Goal: Task Accomplishment & Management: Use online tool/utility

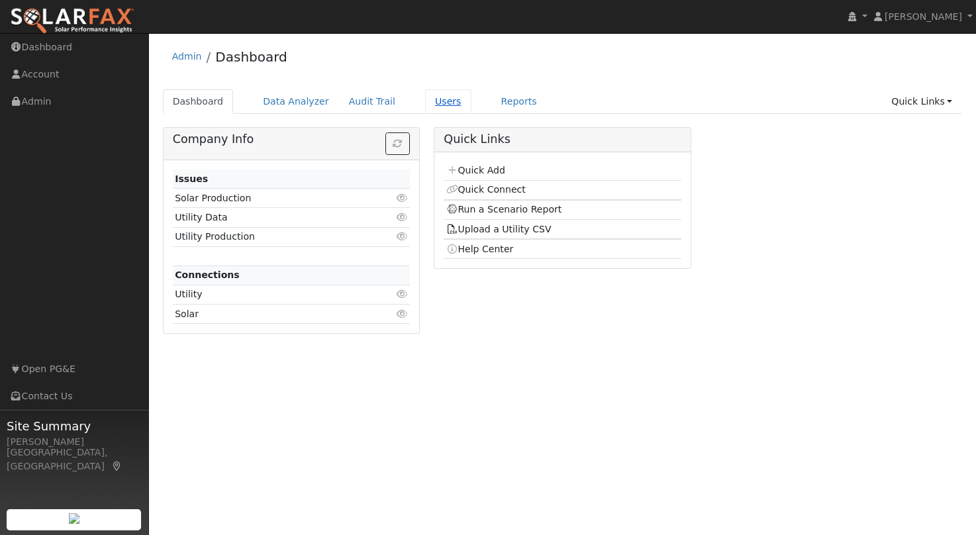
click at [427, 101] on link "Users" at bounding box center [448, 101] width 46 height 25
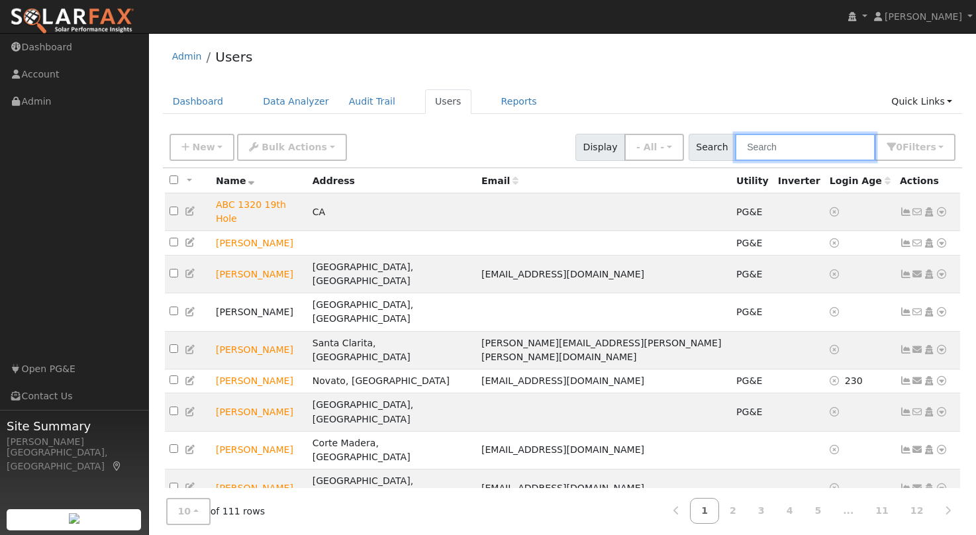
click at [829, 144] on input "text" at bounding box center [805, 147] width 140 height 27
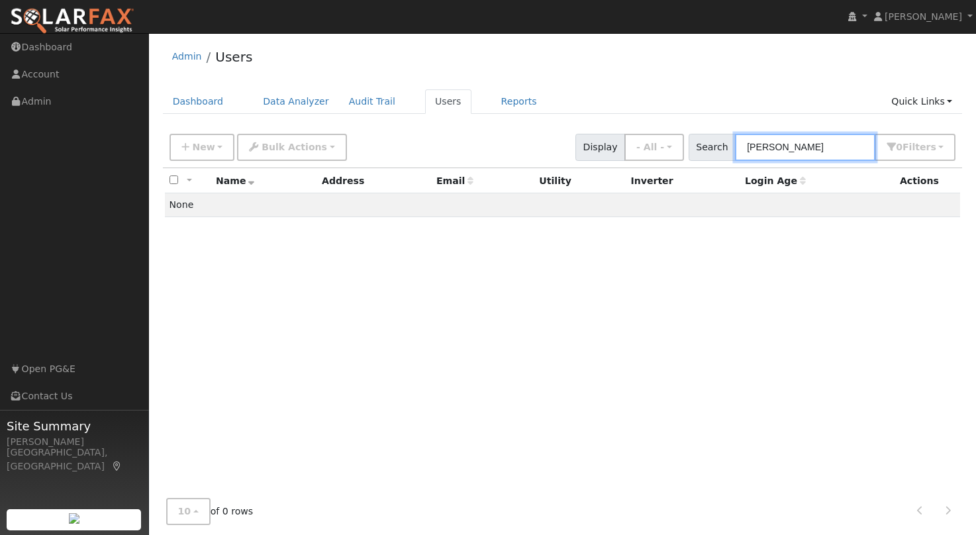
scroll to position [2, 0]
type input "pearson"
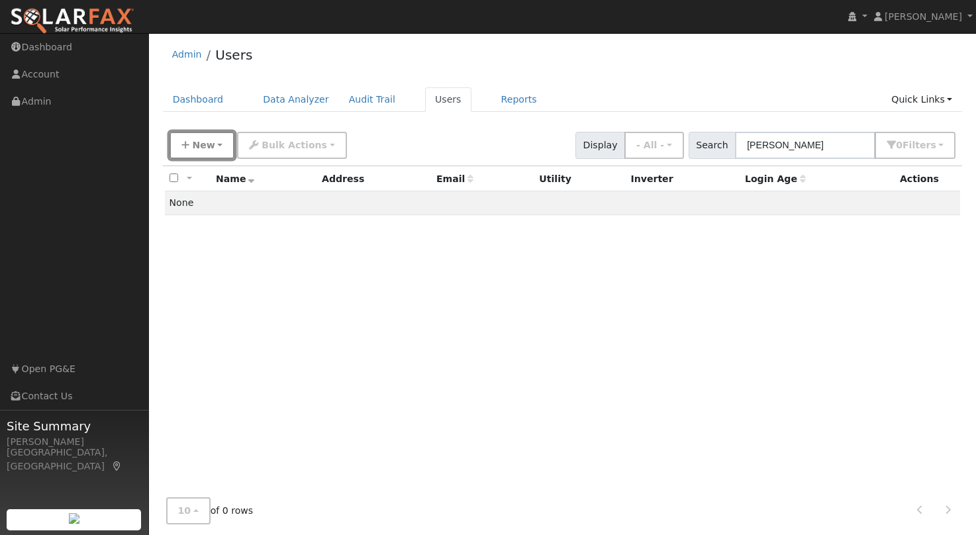
click at [199, 144] on span "New" at bounding box center [203, 145] width 23 height 11
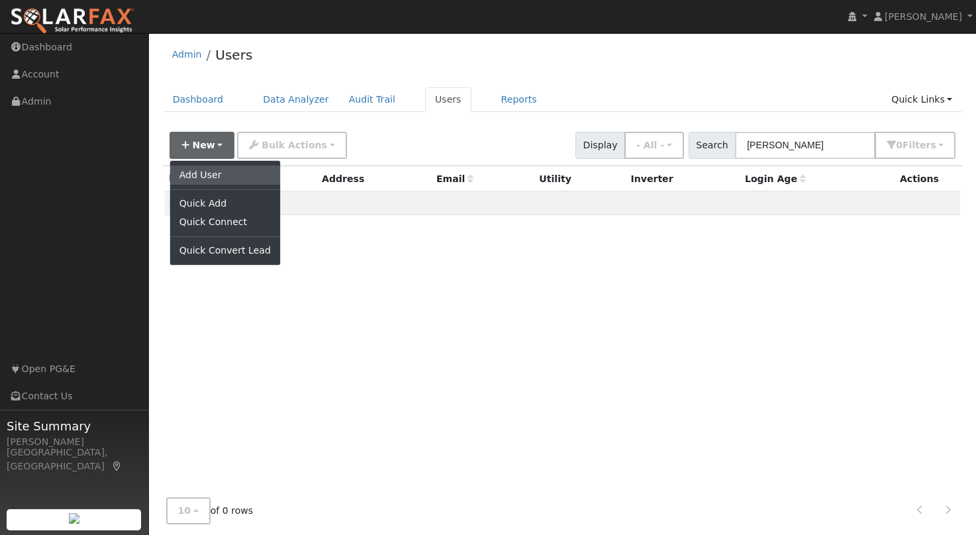
click at [208, 174] on link "Add User" at bounding box center [225, 175] width 110 height 19
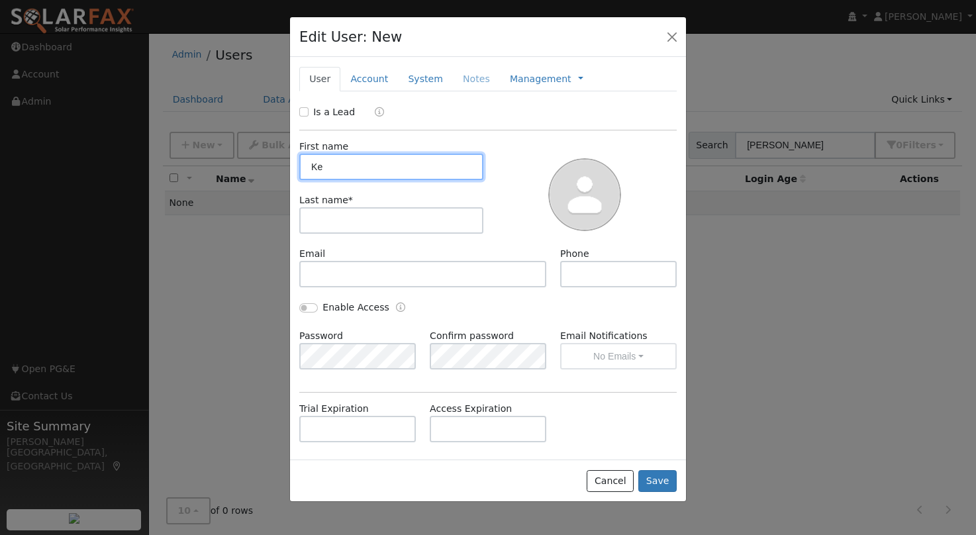
type input "K"
type input "Jesse"
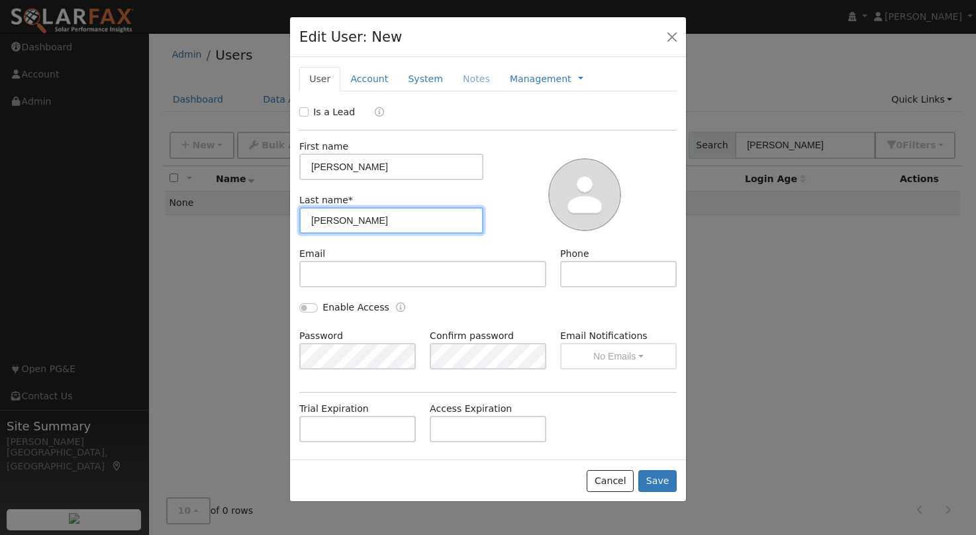
type input "Pearson"
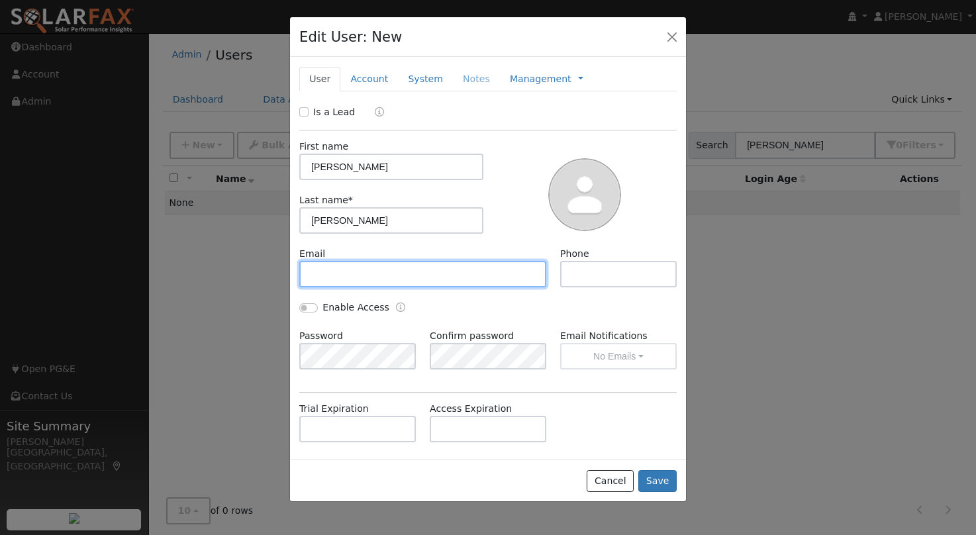
click at [374, 279] on input "text" at bounding box center [422, 274] width 247 height 26
paste input "[EMAIL_ADDRESS][DOMAIN_NAME]"
type input "[EMAIL_ADDRESS][DOMAIN_NAME]"
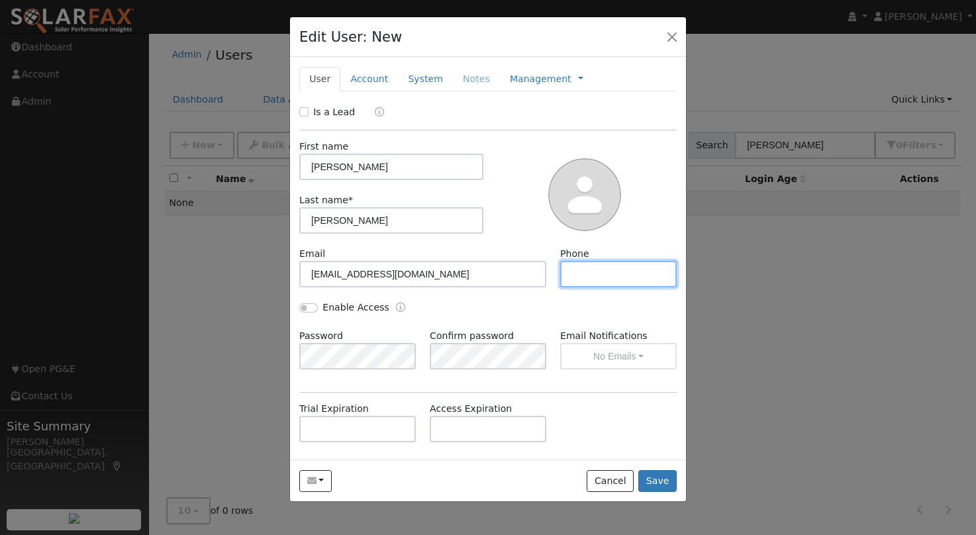
click at [617, 279] on input "text" at bounding box center [618, 274] width 117 height 26
drag, startPoint x: 377, startPoint y: 77, endPoint x: 420, endPoint y: 169, distance: 101.0
click at [377, 77] on link "Account" at bounding box center [369, 79] width 58 height 25
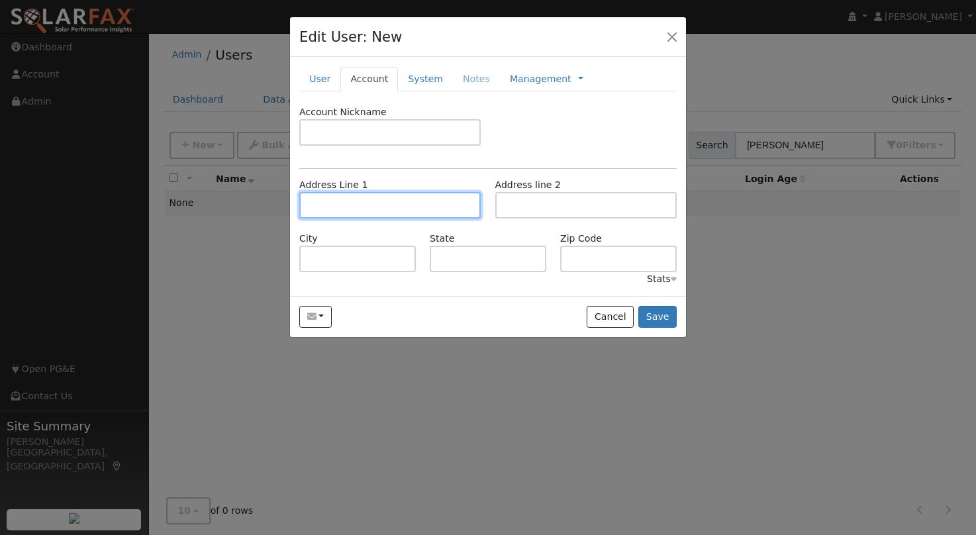
click at [389, 197] on input "text" at bounding box center [389, 205] width 181 height 26
click at [319, 204] on input "text" at bounding box center [389, 205] width 181 height 26
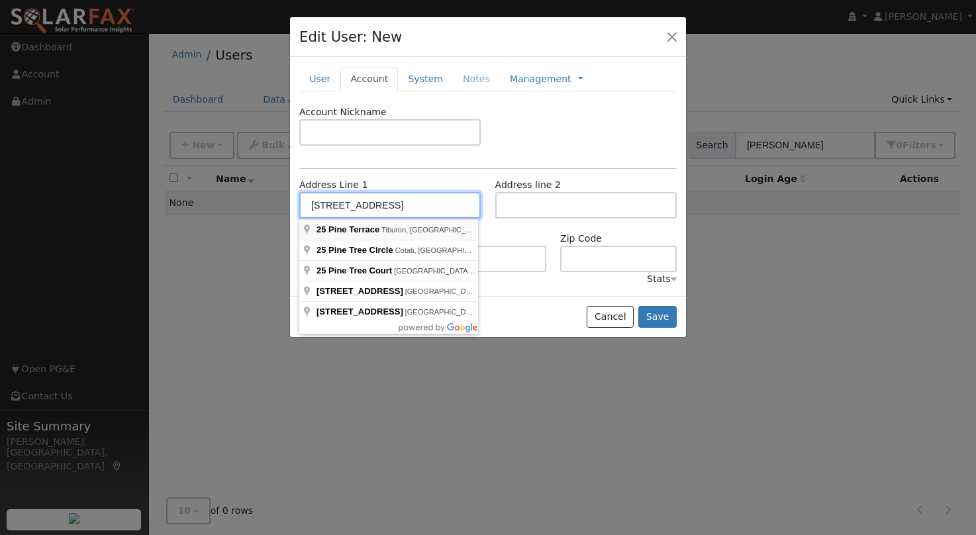
type input "[STREET_ADDRESS]"
type input "Tiburon"
type input "CA"
type input "94920"
type input "[STREET_ADDRESS]"
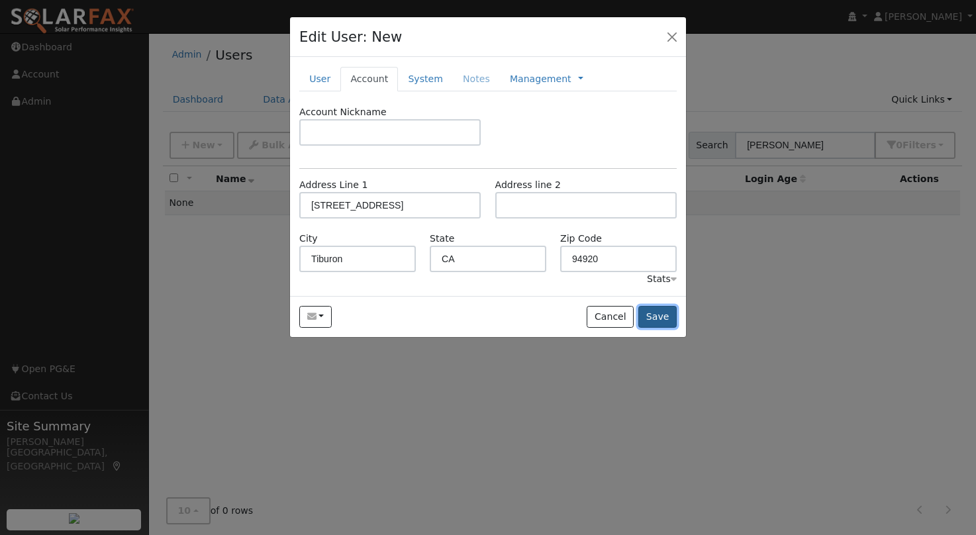
click at [652, 313] on button "Save" at bounding box center [657, 317] width 38 height 23
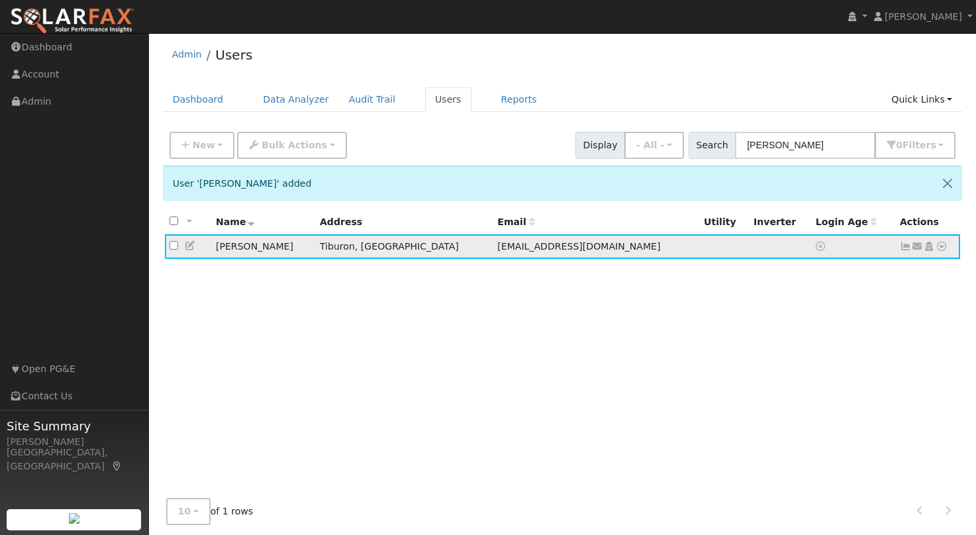
click at [938, 248] on icon at bounding box center [942, 246] width 12 height 9
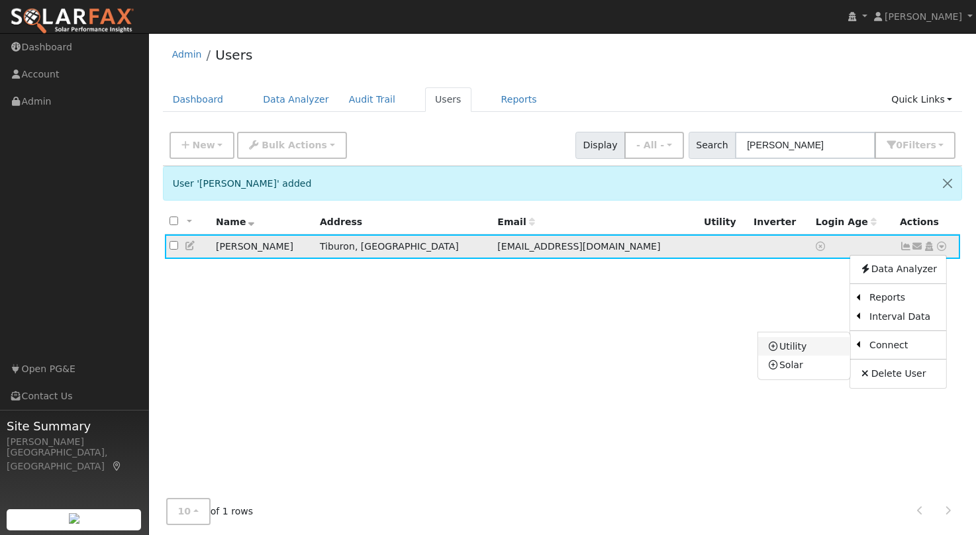
click at [800, 346] on link "Utility" at bounding box center [804, 346] width 92 height 19
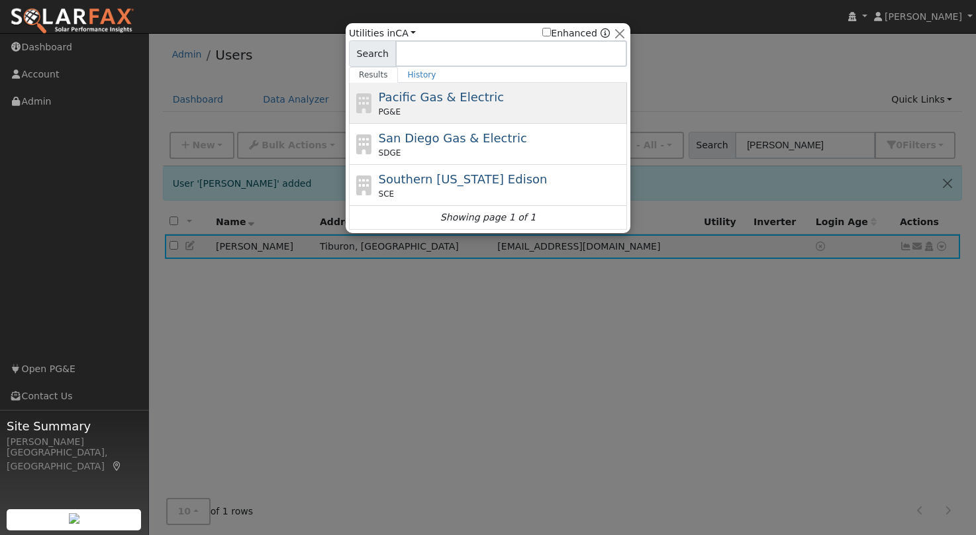
click at [466, 107] on div "PG&E" at bounding box center [502, 112] width 246 height 12
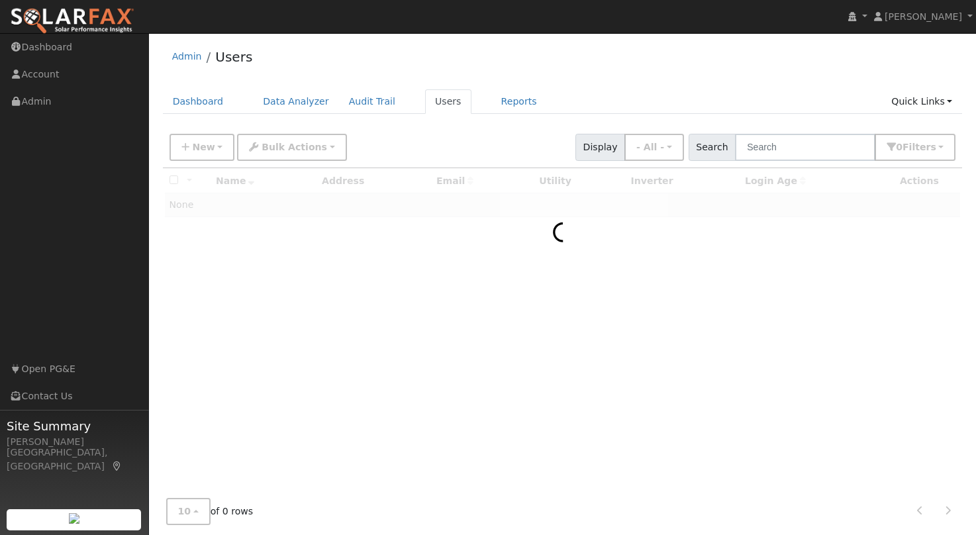
scroll to position [2, 0]
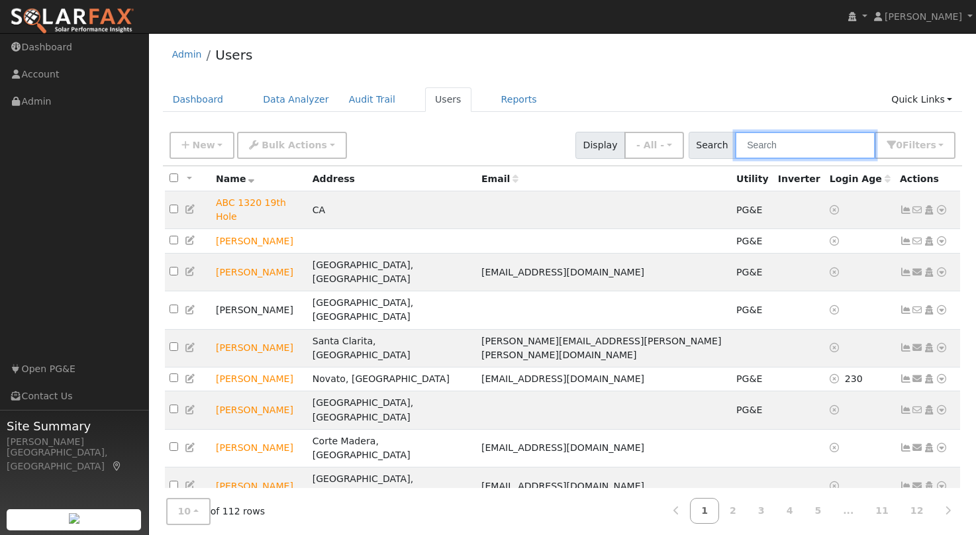
click at [800, 144] on input "text" at bounding box center [805, 145] width 140 height 27
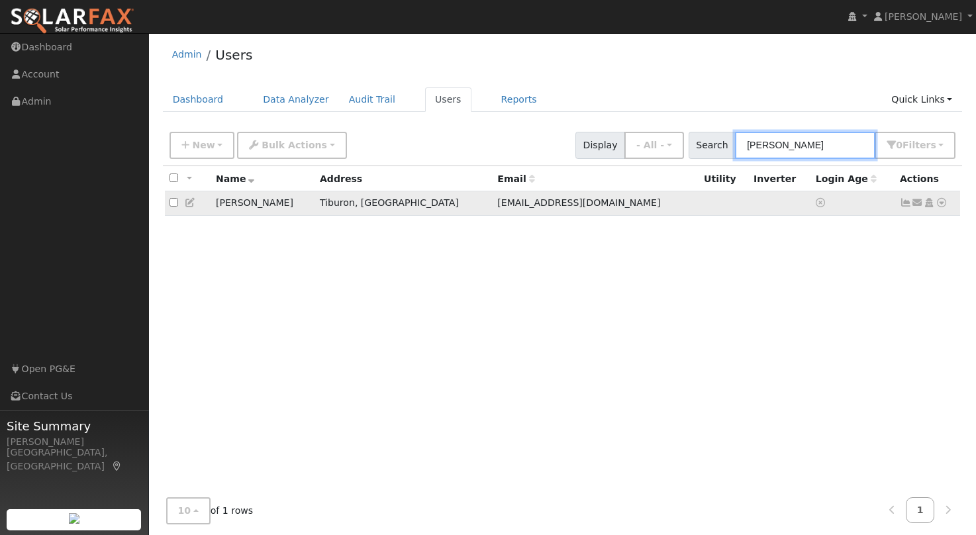
type input "pearson"
click at [944, 202] on icon at bounding box center [942, 202] width 12 height 9
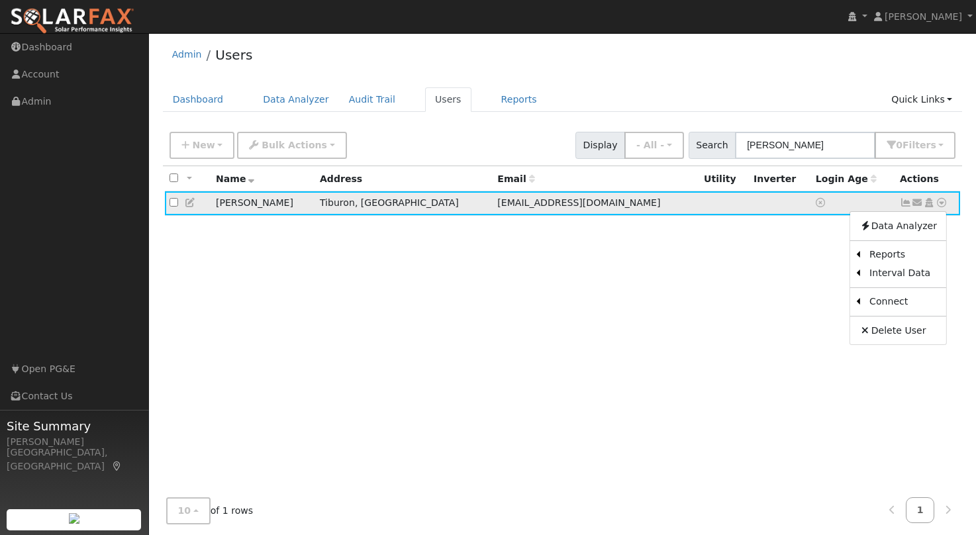
click at [188, 206] on icon at bounding box center [191, 202] width 12 height 9
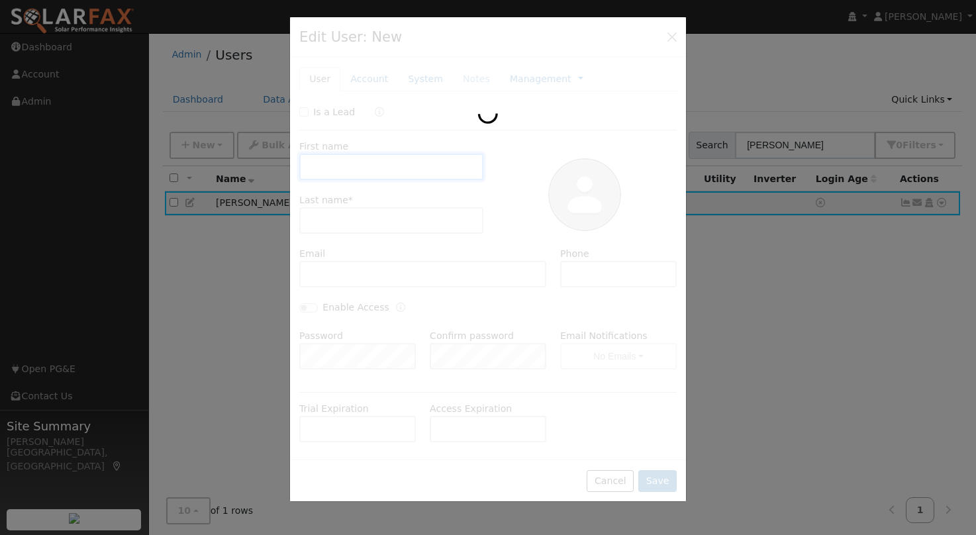
type input "Jesse"
type input "Pearson"
type input "[EMAIL_ADDRESS][DOMAIN_NAME]"
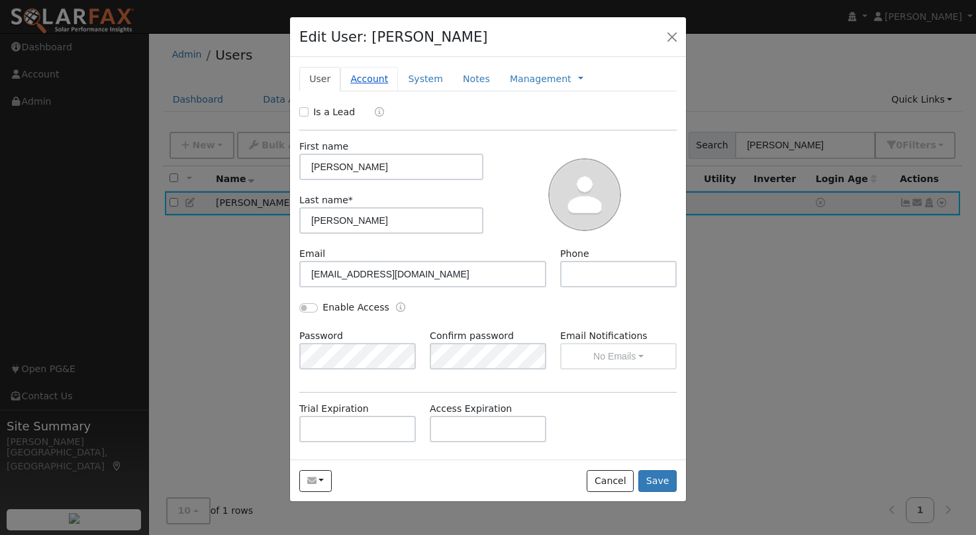
click at [379, 77] on link "Account" at bounding box center [369, 79] width 58 height 25
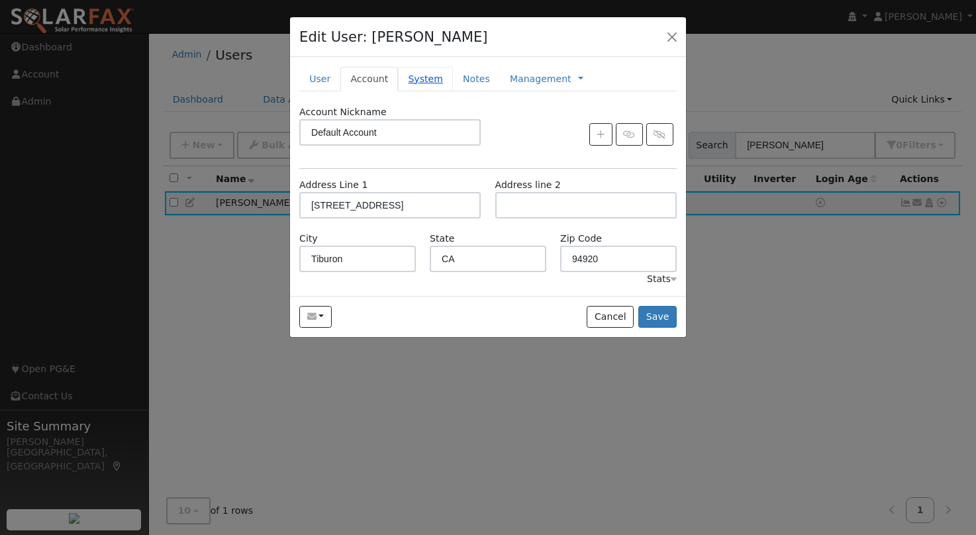
click at [410, 79] on link "System" at bounding box center [425, 79] width 55 height 25
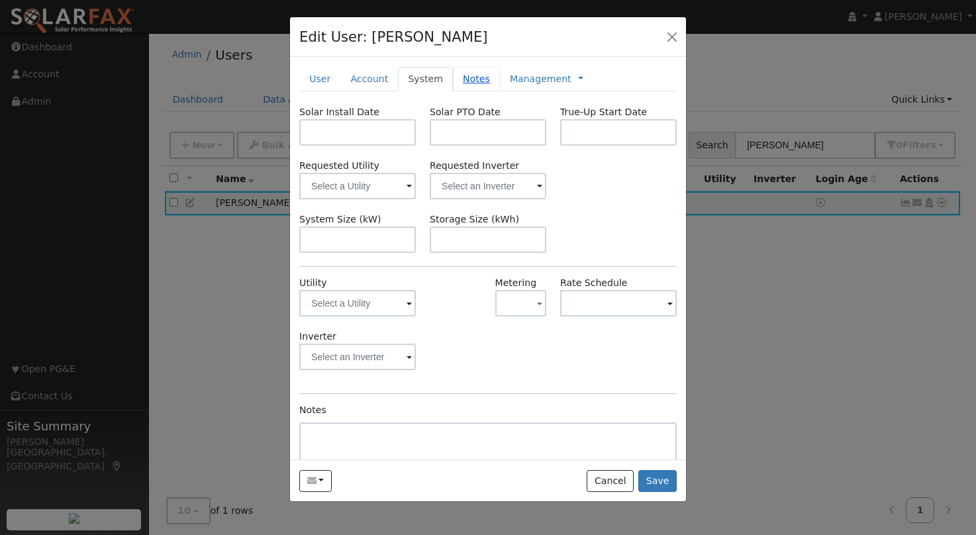
click at [477, 79] on link "Notes" at bounding box center [476, 79] width 47 height 25
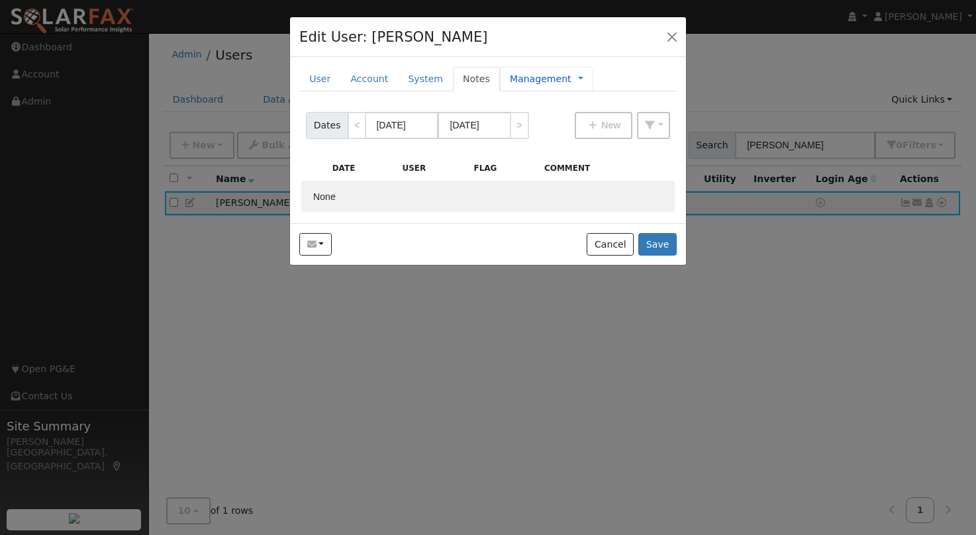
click at [528, 76] on link "Management" at bounding box center [541, 79] width 62 height 14
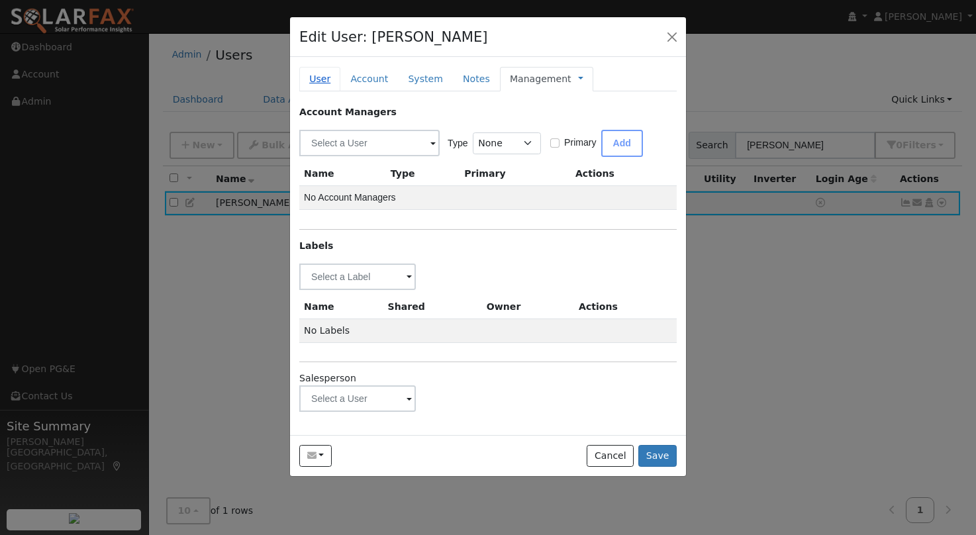
click at [325, 79] on link "User" at bounding box center [319, 79] width 41 height 25
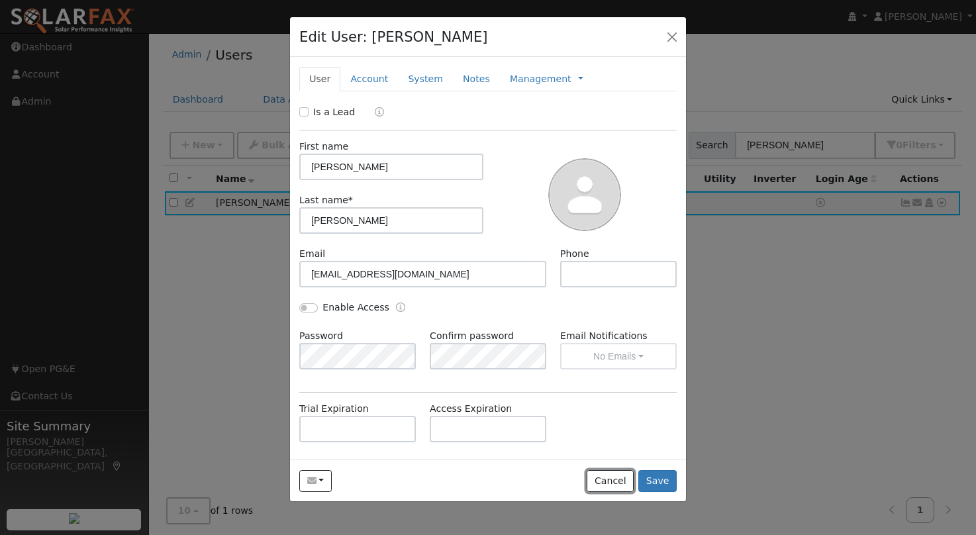
drag, startPoint x: 613, startPoint y: 478, endPoint x: 725, endPoint y: 438, distance: 118.1
click at [613, 478] on button "Cancel" at bounding box center [610, 481] width 47 height 23
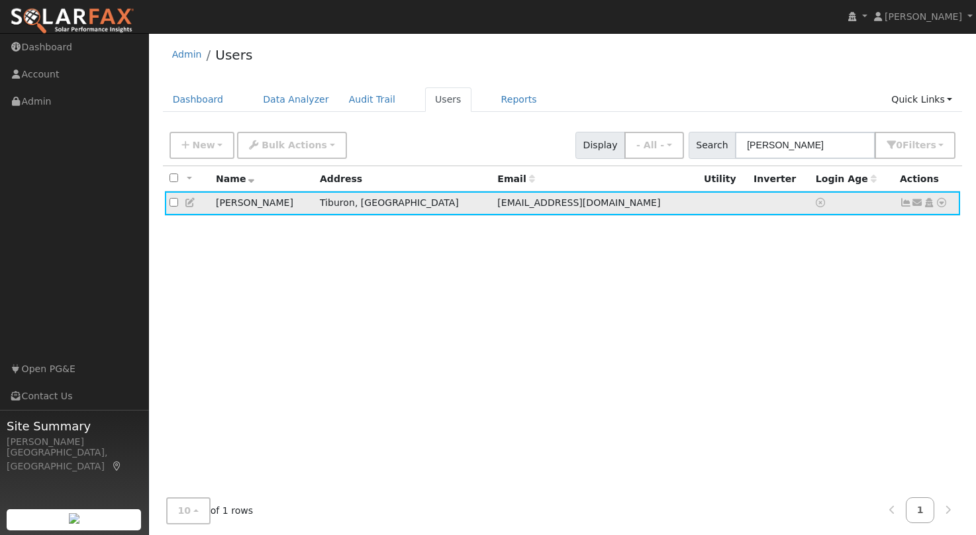
click at [942, 201] on icon at bounding box center [942, 202] width 12 height 9
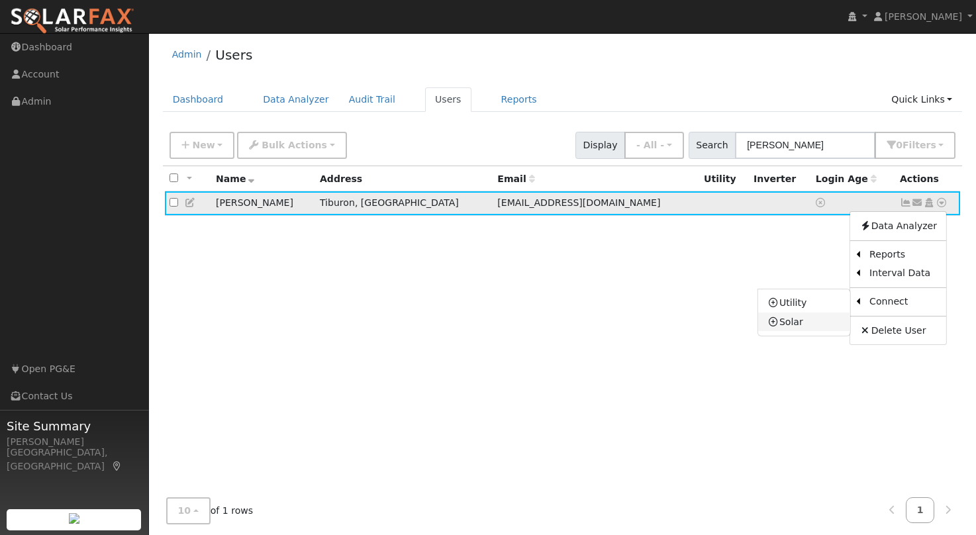
click at [794, 325] on link "Solar" at bounding box center [804, 322] width 92 height 19
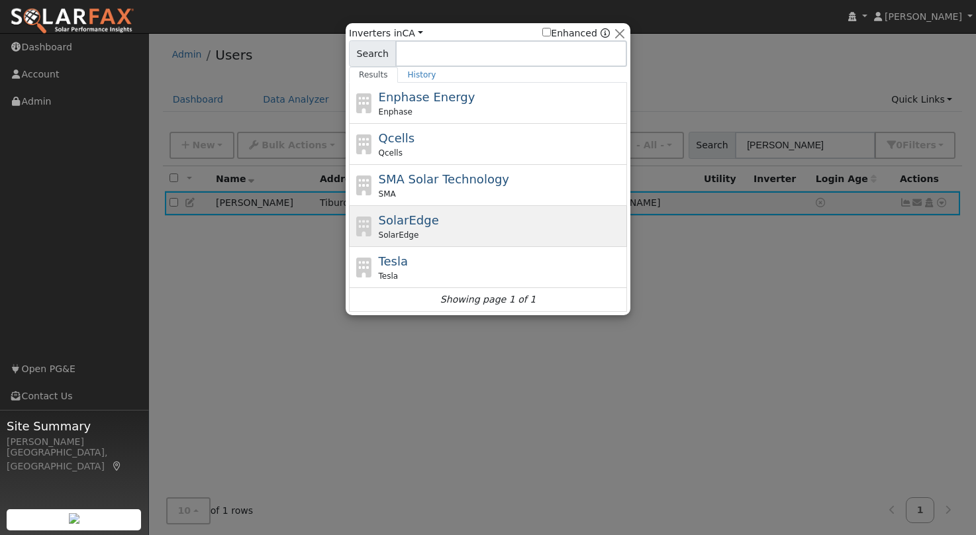
click at [429, 226] on span "SolarEdge" at bounding box center [409, 220] width 60 height 14
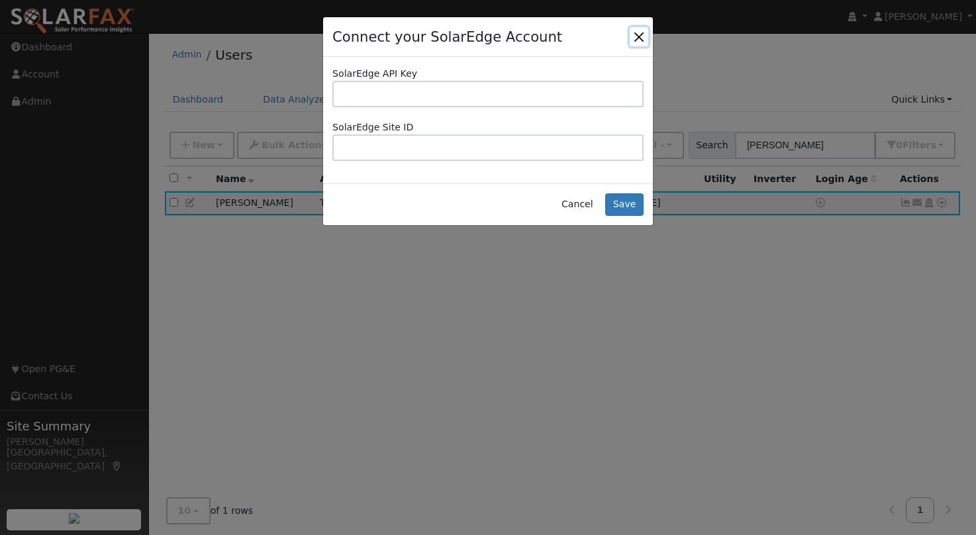
drag, startPoint x: 644, startPoint y: 33, endPoint x: 646, endPoint y: 44, distance: 10.7
click at [644, 34] on button "Close" at bounding box center [639, 36] width 19 height 19
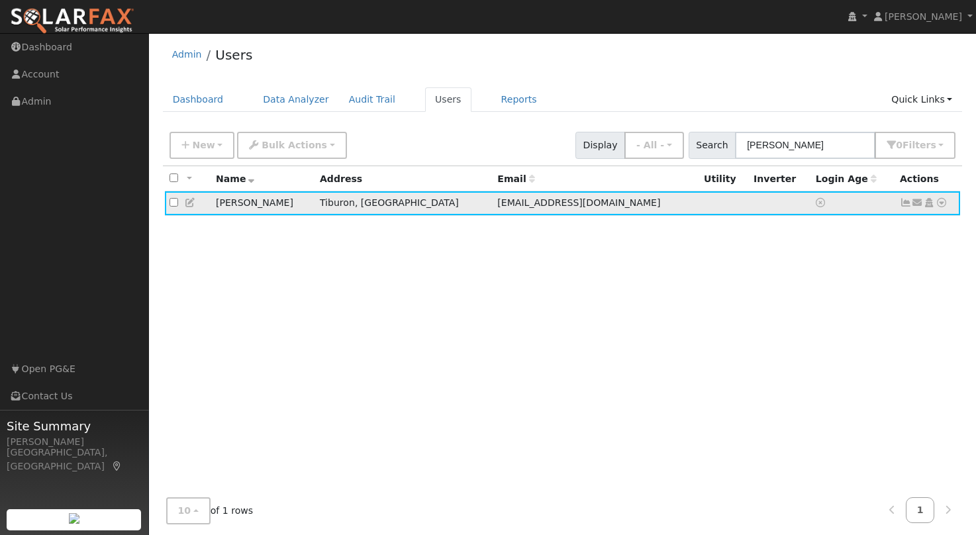
click at [940, 202] on icon at bounding box center [942, 202] width 12 height 9
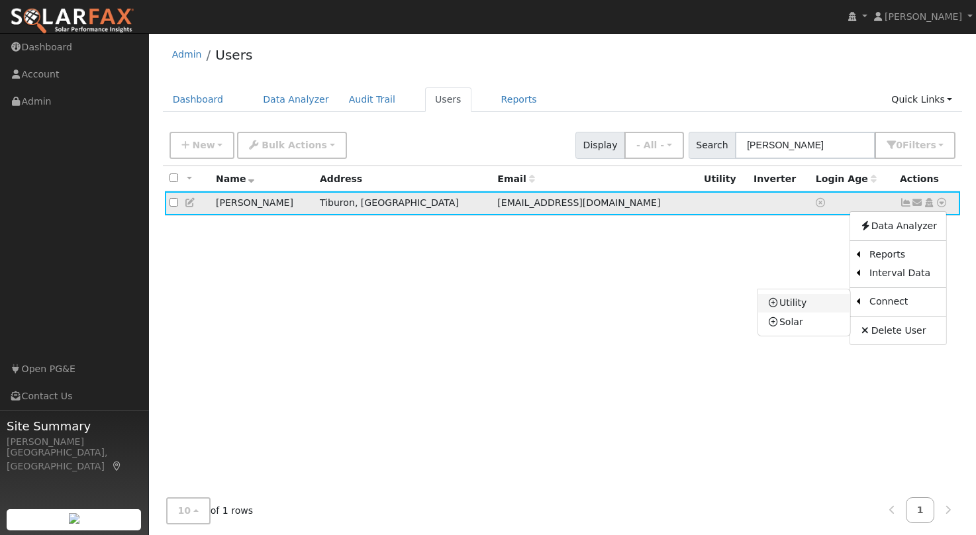
click at [795, 305] on link "Utility" at bounding box center [804, 303] width 92 height 19
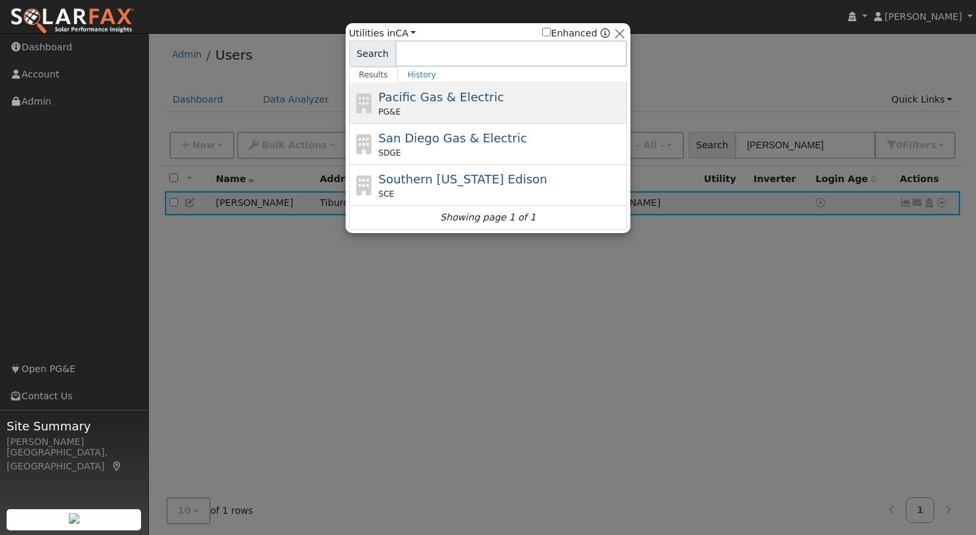
click at [442, 97] on span "Pacific Gas & Electric" at bounding box center [441, 97] width 125 height 14
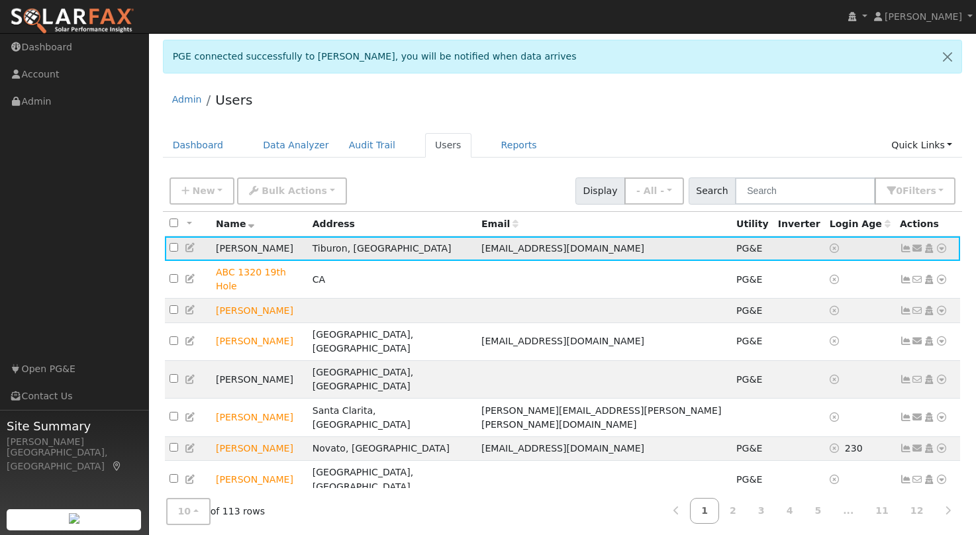
click at [940, 249] on icon at bounding box center [942, 248] width 12 height 9
click at [897, 268] on link "Data Analyzer" at bounding box center [898, 271] width 96 height 19
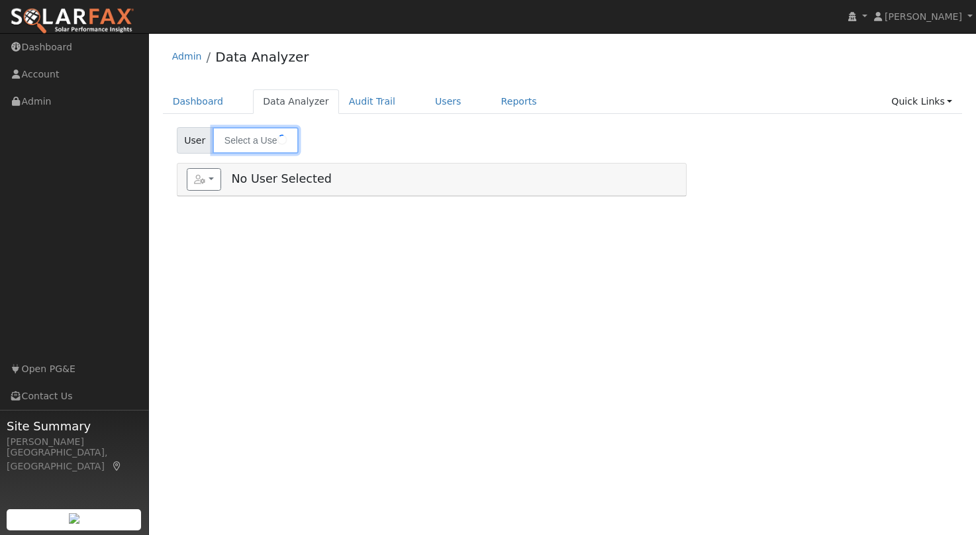
type input "[PERSON_NAME]"
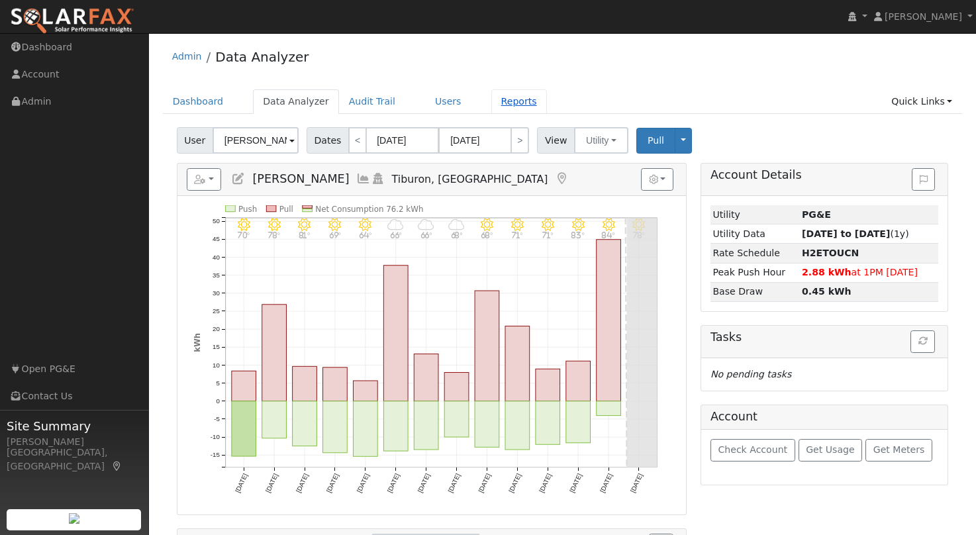
click at [508, 100] on link "Reports" at bounding box center [519, 101] width 56 height 25
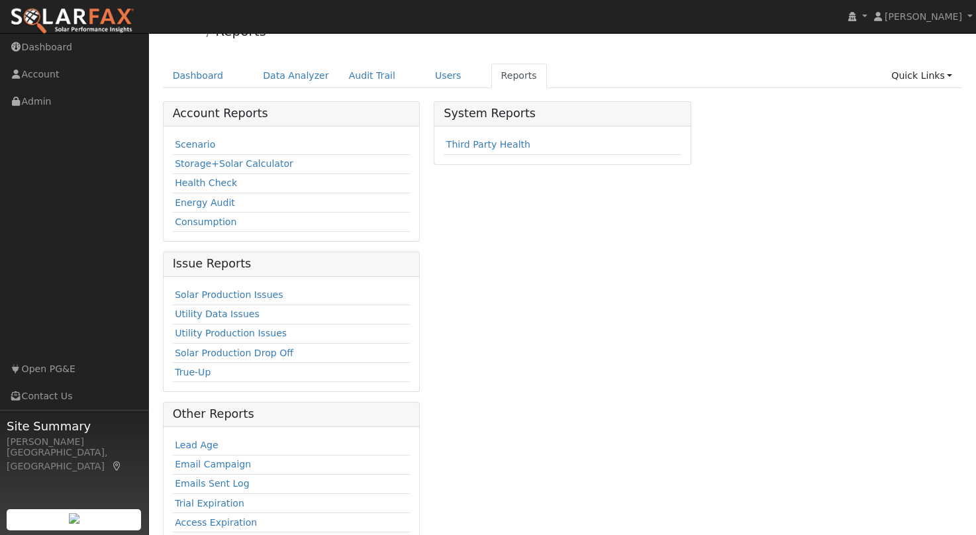
scroll to position [29, 0]
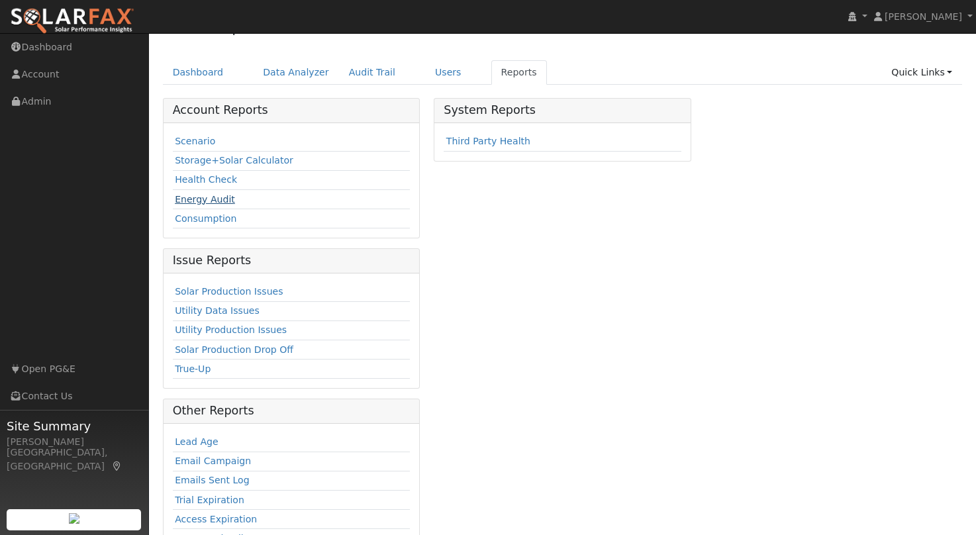
click at [183, 199] on link "Energy Audit" at bounding box center [205, 199] width 60 height 11
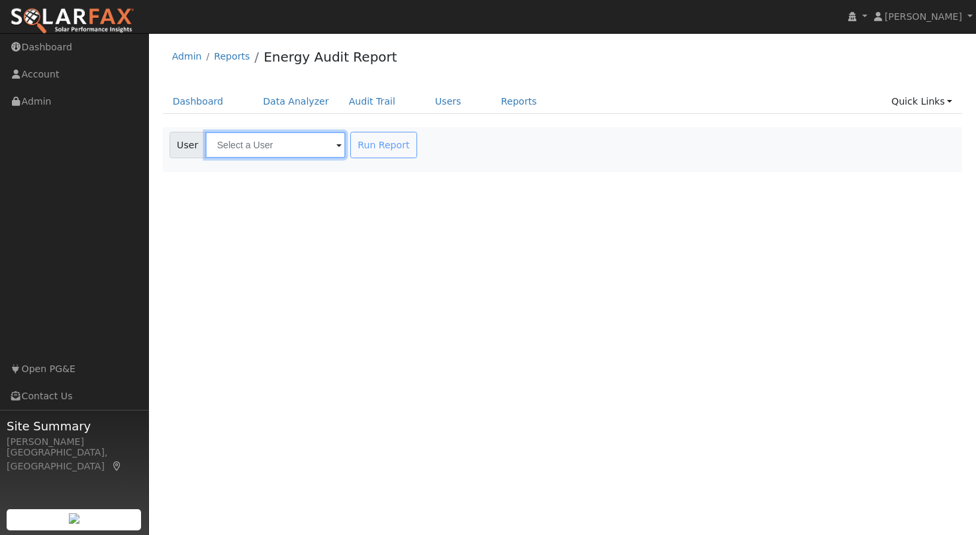
click at [336, 142] on span at bounding box center [338, 145] width 5 height 15
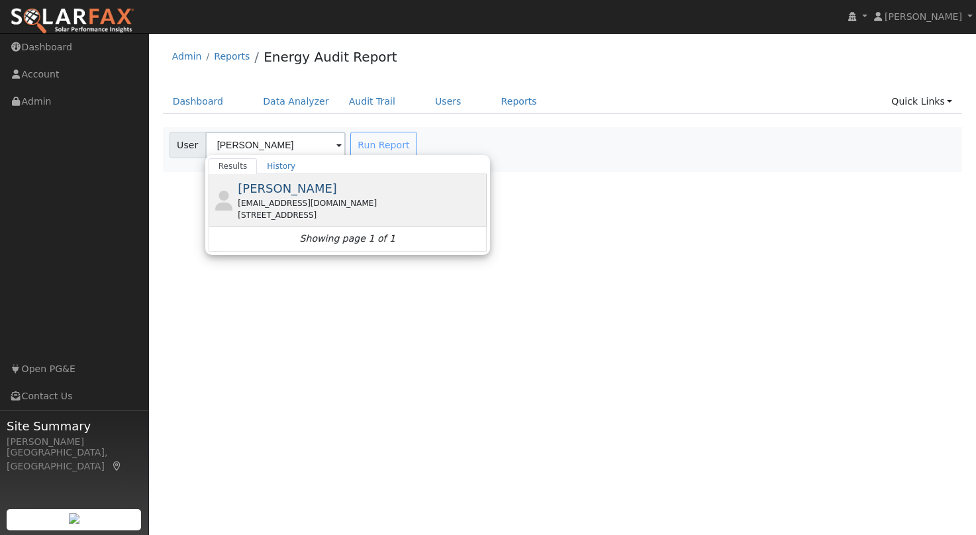
click at [286, 187] on span "[PERSON_NAME]" at bounding box center [287, 188] width 99 height 14
type input "[PERSON_NAME]"
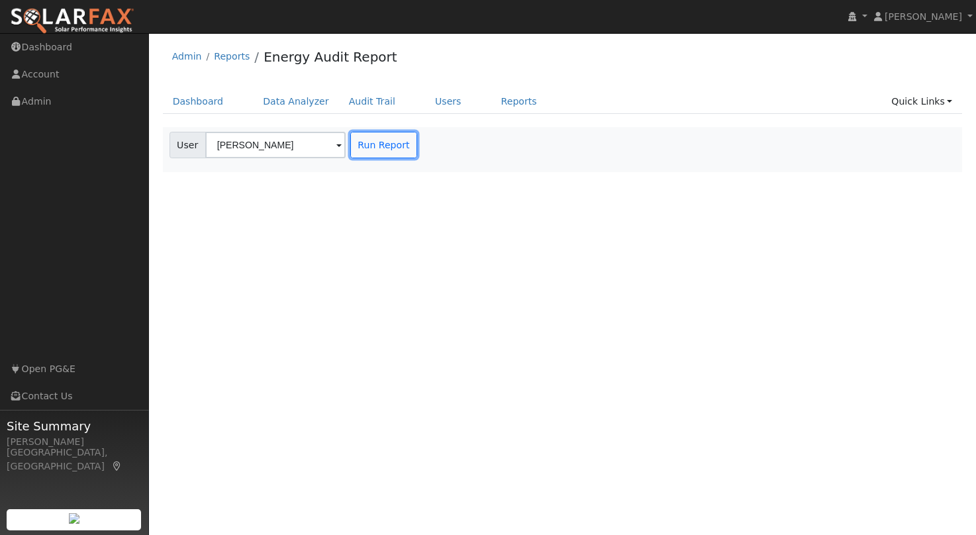
drag, startPoint x: 372, startPoint y: 148, endPoint x: 395, endPoint y: 162, distance: 26.5
click at [372, 148] on button "Run Report" at bounding box center [383, 145] width 67 height 26
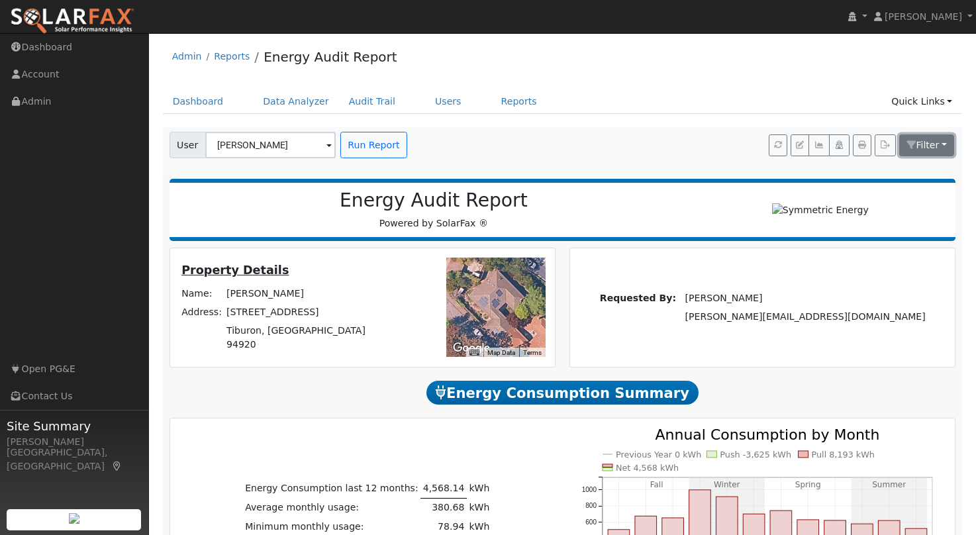
click at [925, 142] on span "Filter" at bounding box center [927, 145] width 23 height 11
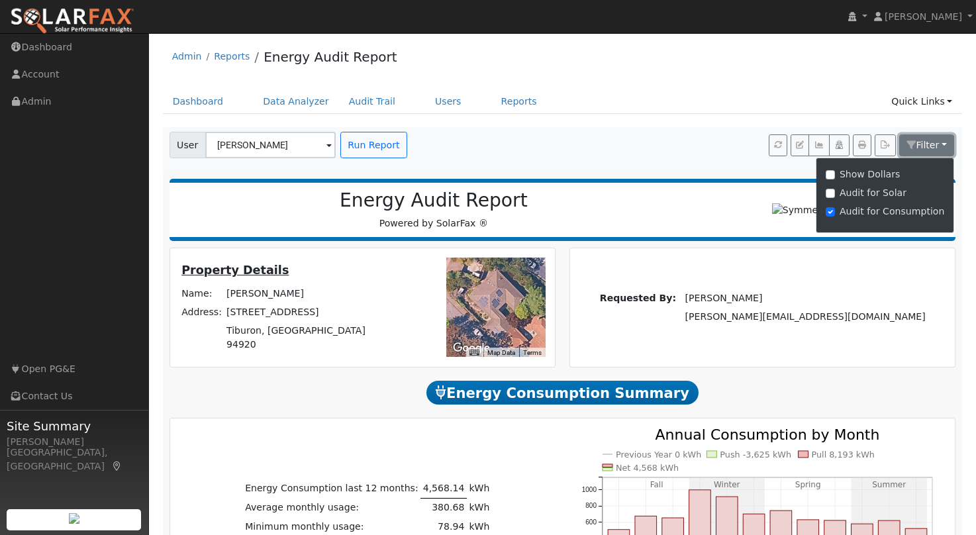
click at [925, 142] on span "Filter" at bounding box center [927, 145] width 23 height 11
